Goal: Task Accomplishment & Management: Manage account settings

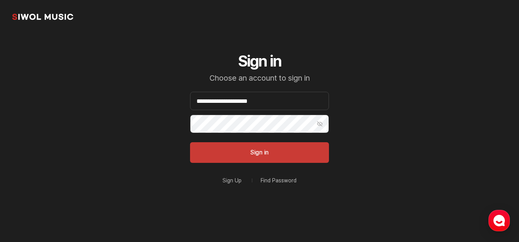
click at [190, 142] on button "Sign in" at bounding box center [259, 152] width 139 height 21
